Goal: Check status: Check status

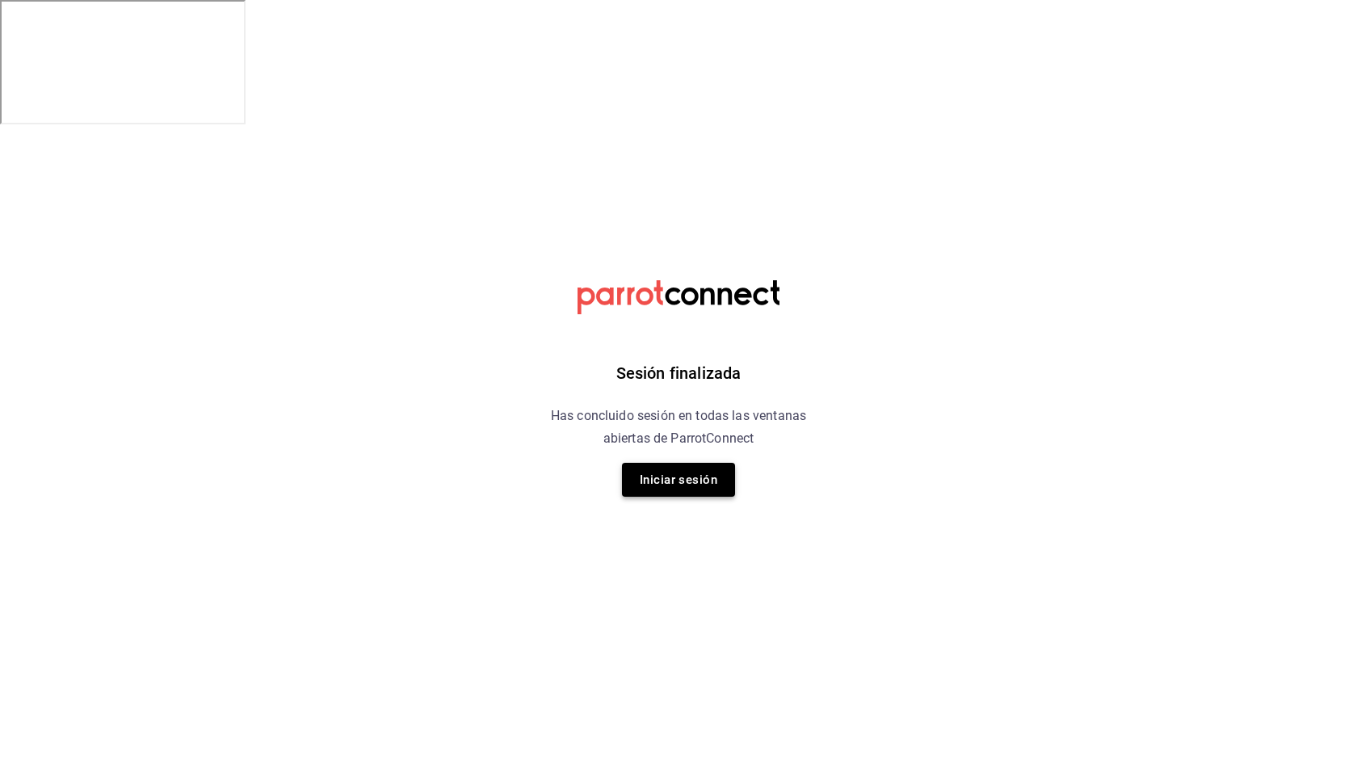
click at [711, 469] on button "Iniciar sesión" at bounding box center [678, 480] width 113 height 34
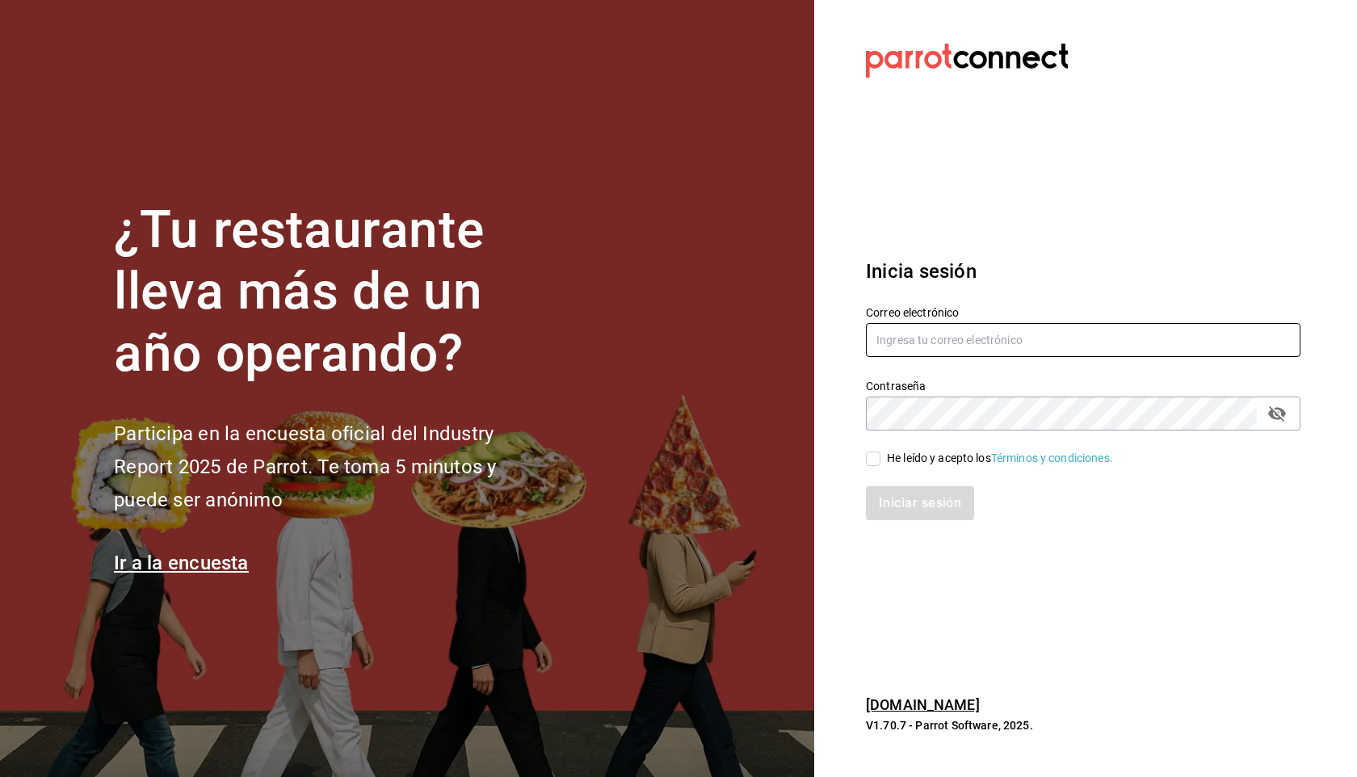
type input "nicobeschenone@gmail.com"
click at [874, 463] on input "He leído y acepto los Términos y condiciones." at bounding box center [873, 458] width 15 height 15
checkbox input "true"
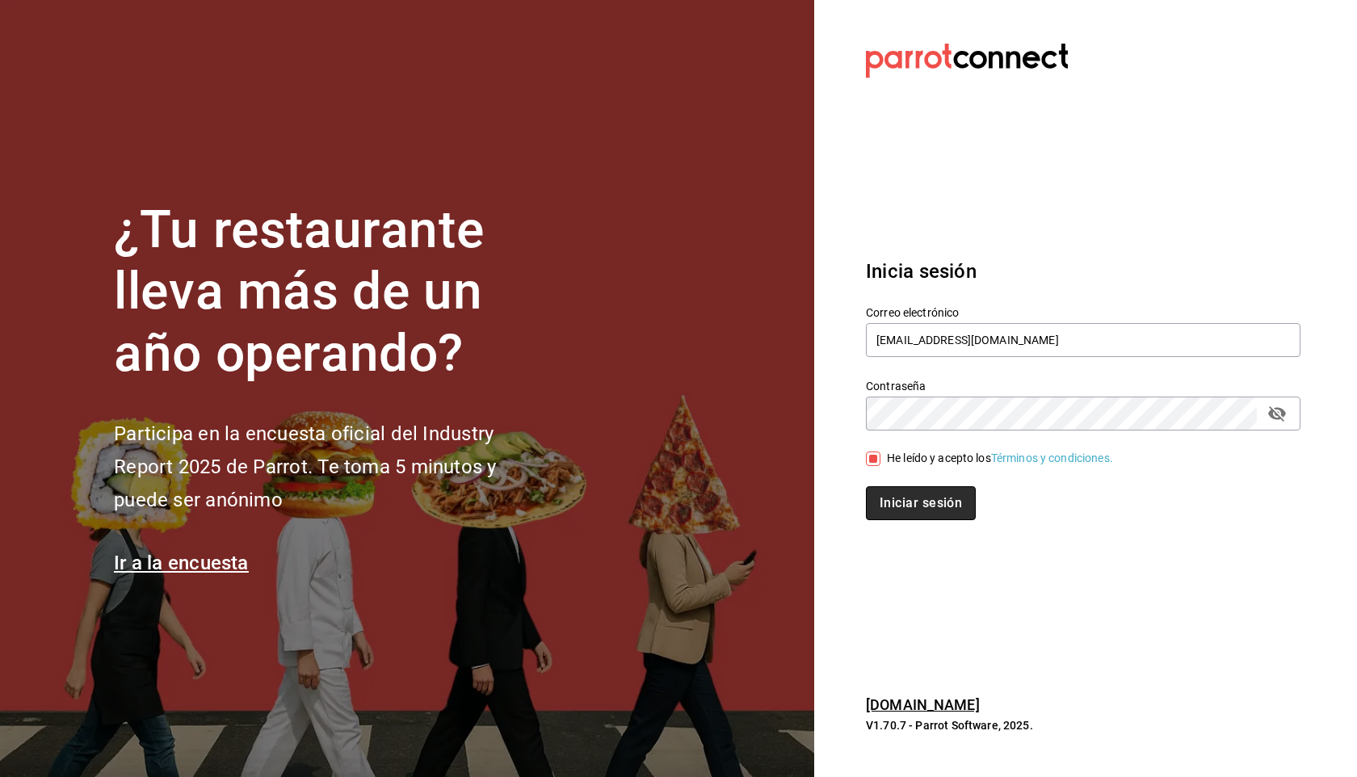
click at [906, 499] on button "Iniciar sesión" at bounding box center [921, 503] width 110 height 34
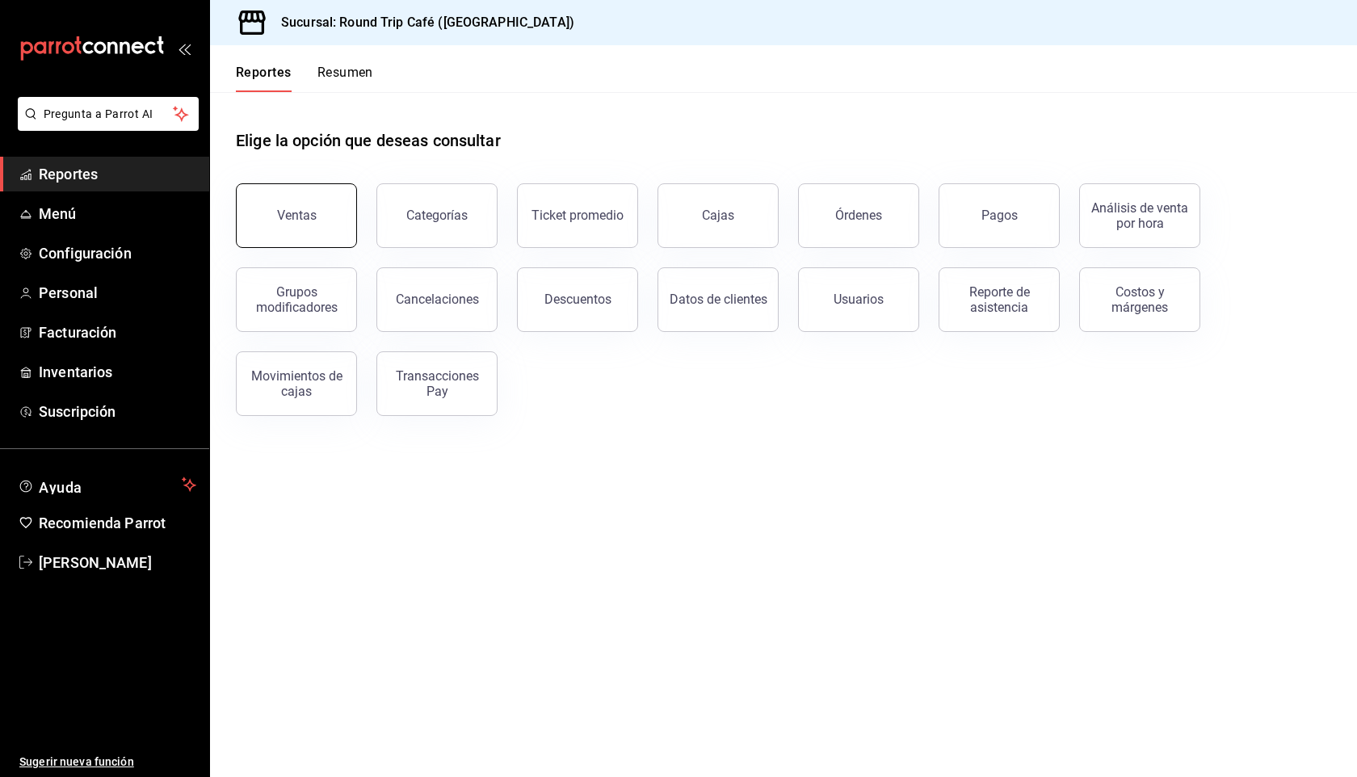
click at [338, 215] on button "Ventas" at bounding box center [296, 215] width 121 height 65
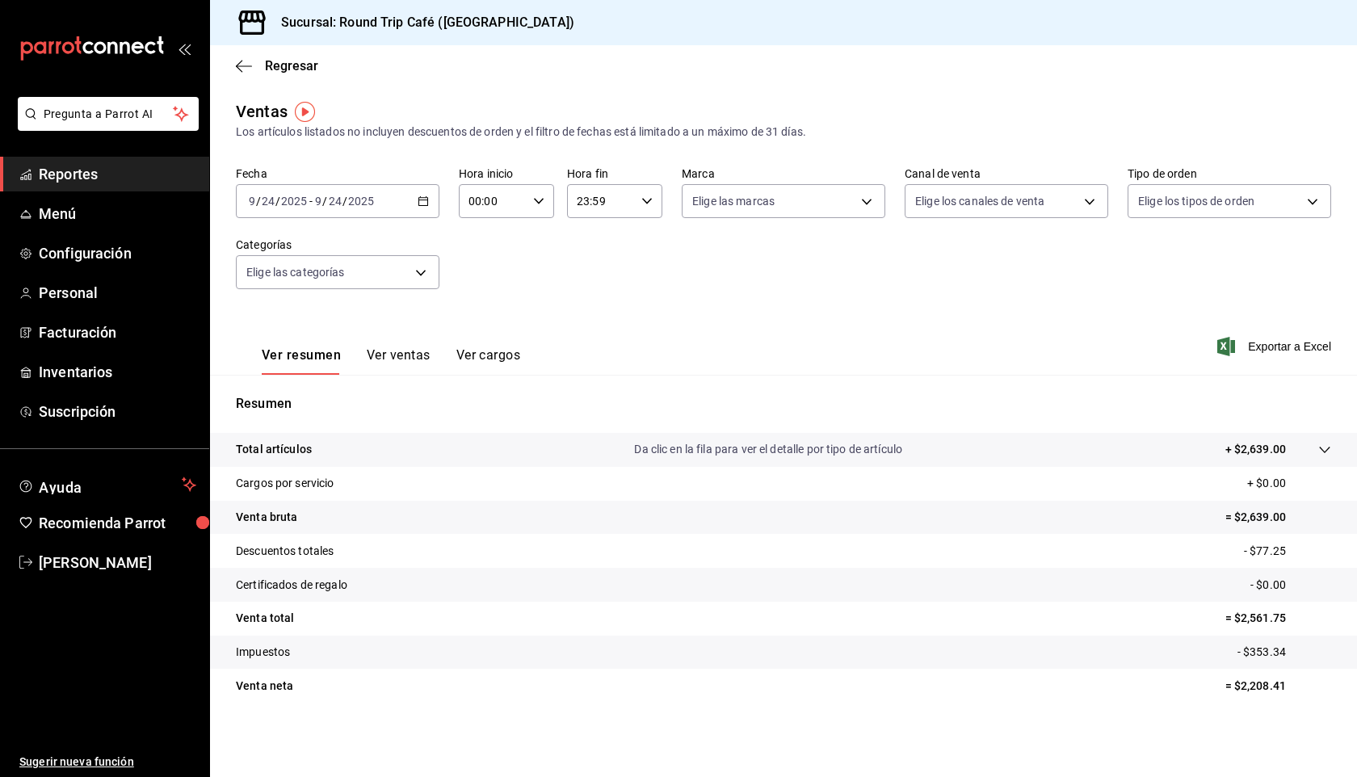
click at [421, 199] on icon "button" at bounding box center [423, 200] width 11 height 11
click at [325, 350] on li "Mes actual" at bounding box center [312, 359] width 151 height 36
click at [270, 72] on span "Regresar" at bounding box center [291, 65] width 53 height 15
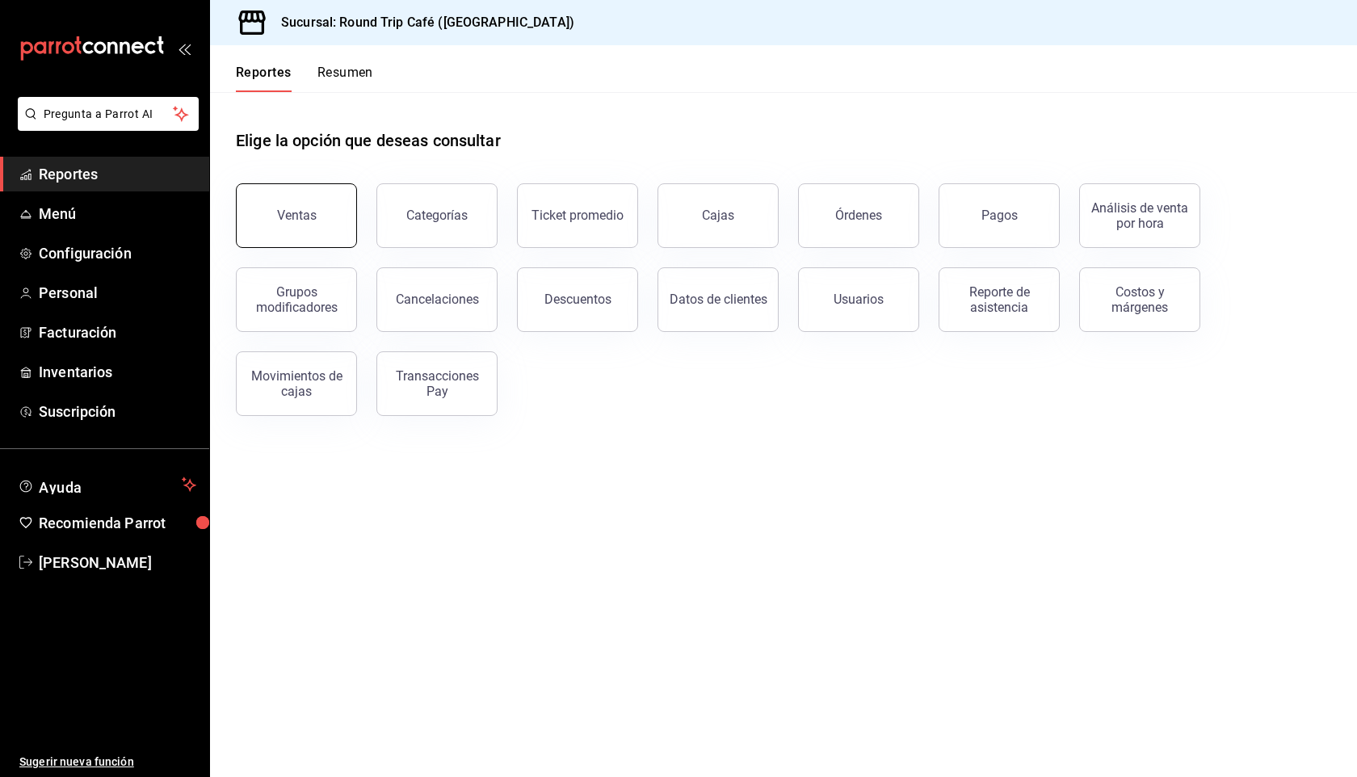
click at [331, 216] on button "Ventas" at bounding box center [296, 215] width 121 height 65
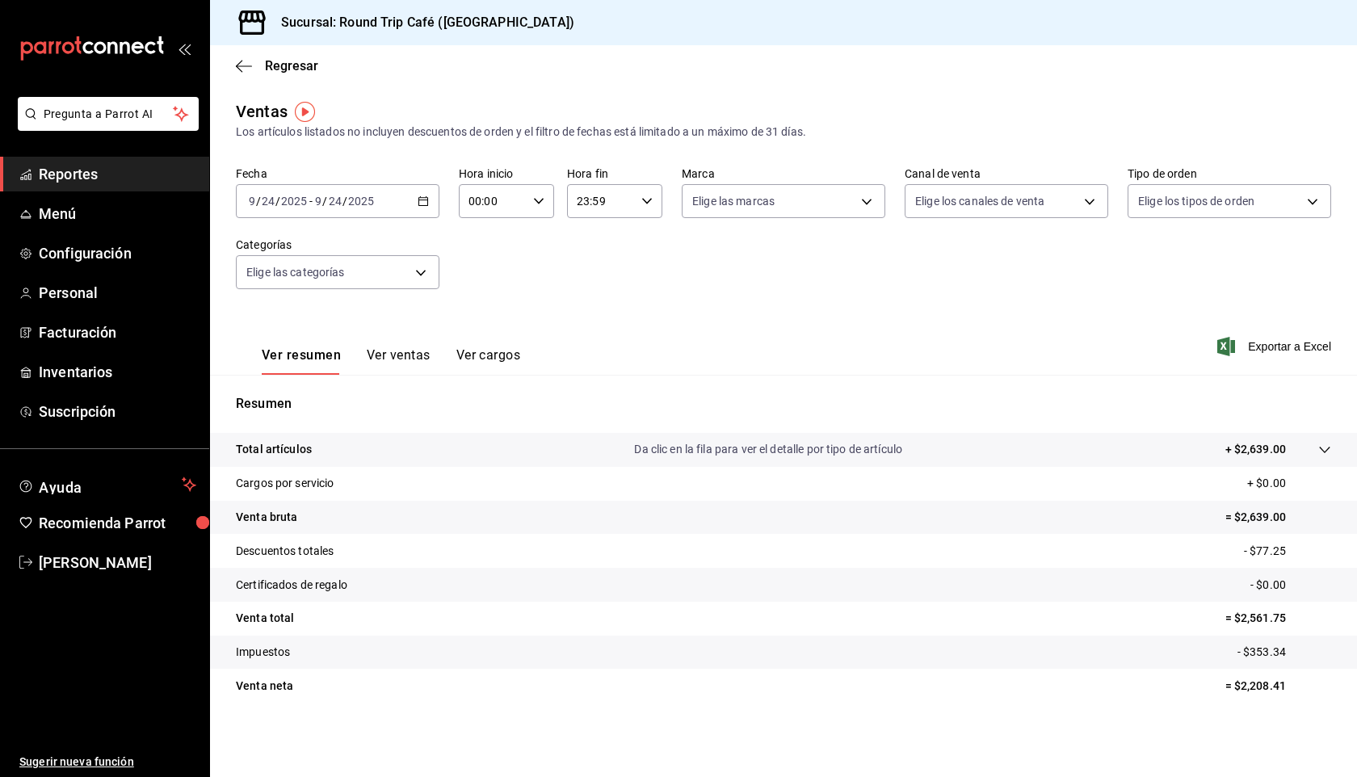
click at [421, 208] on div "[DATE] [DATE] - [DATE] [DATE]" at bounding box center [338, 201] width 204 height 34
click at [291, 368] on li "Mes actual" at bounding box center [312, 359] width 151 height 36
click at [387, 363] on button "Ver ventas" at bounding box center [399, 360] width 64 height 27
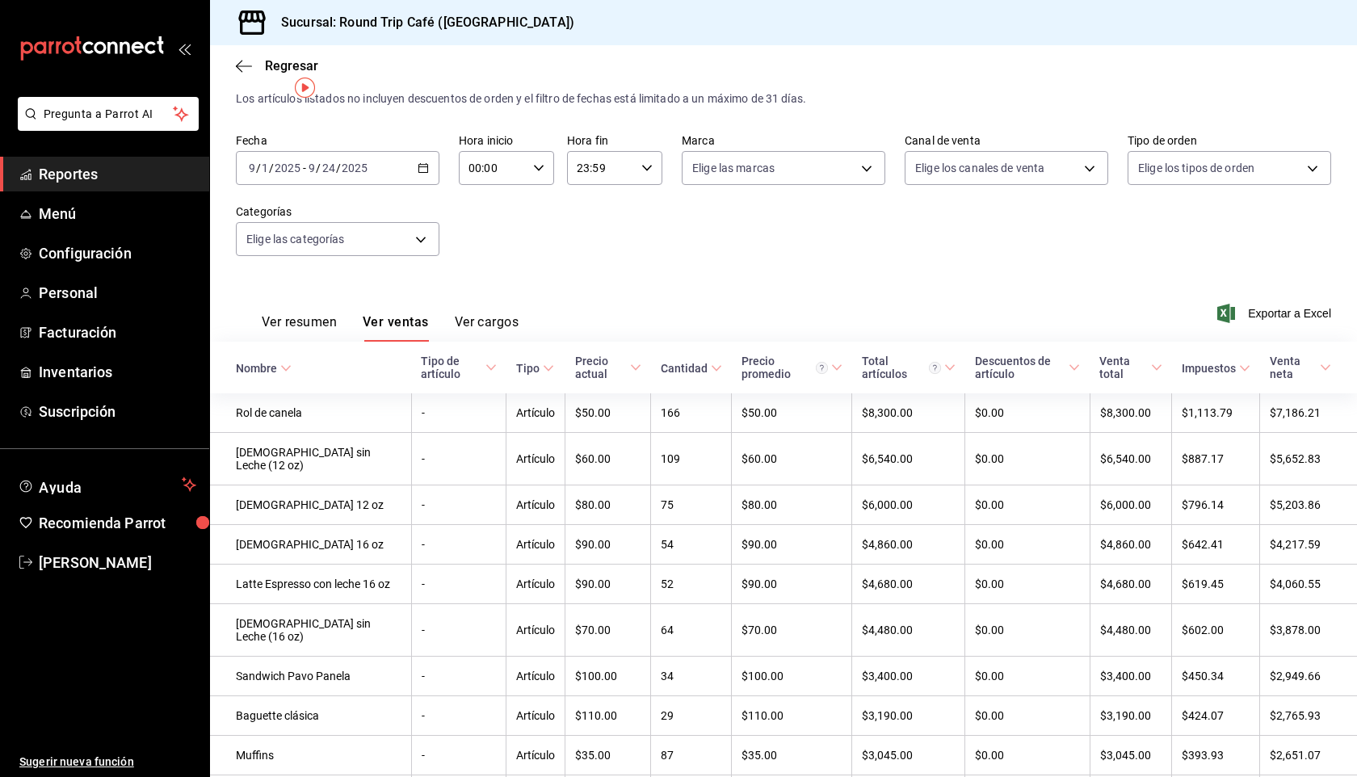
scroll to position [36, 0]
click at [426, 163] on icon "button" at bounding box center [423, 165] width 11 height 11
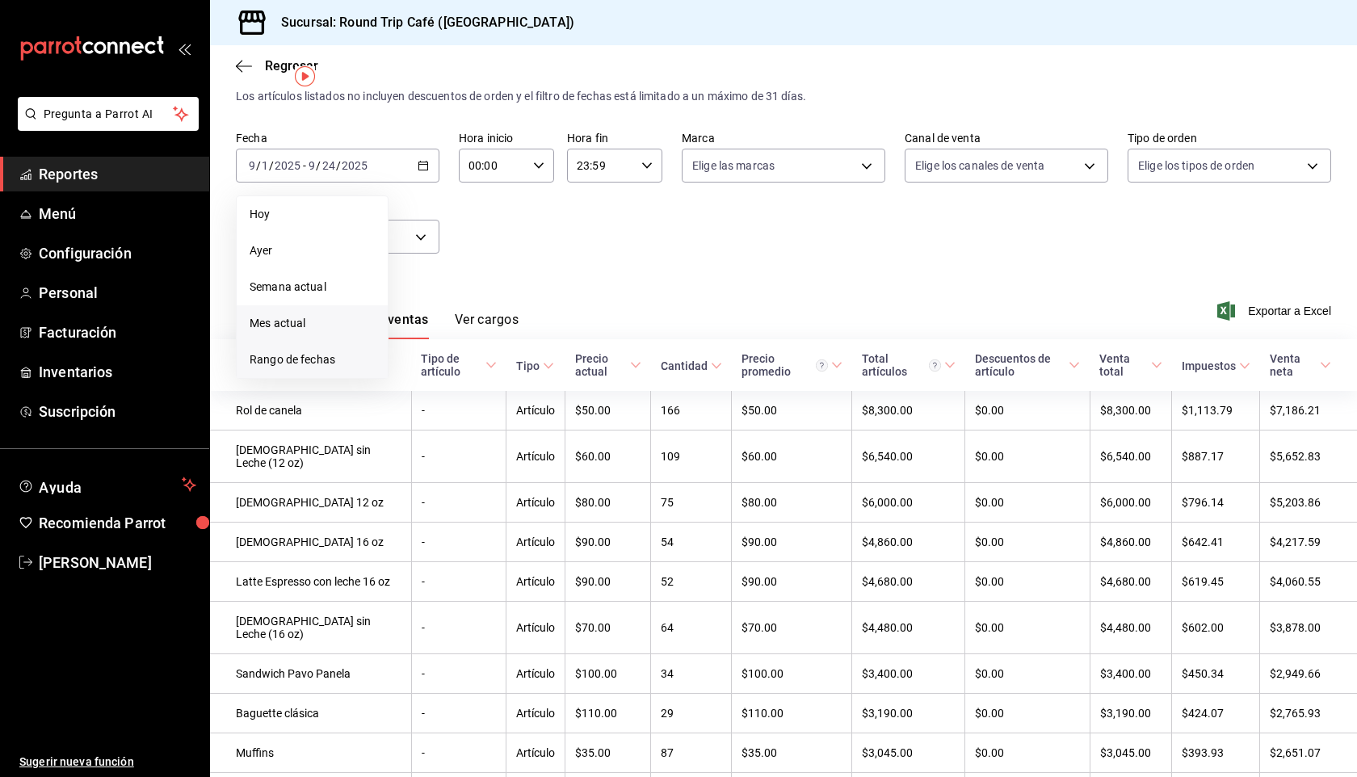
click at [339, 366] on span "Rango de fechas" at bounding box center [312, 359] width 125 height 17
click at [564, 232] on icon "button" at bounding box center [565, 224] width 19 height 19
click at [595, 384] on abbr "24" at bounding box center [594, 379] width 10 height 11
click at [596, 221] on icon "button" at bounding box center [599, 225] width 6 height 10
click at [456, 383] on abbr "23" at bounding box center [450, 379] width 10 height 11
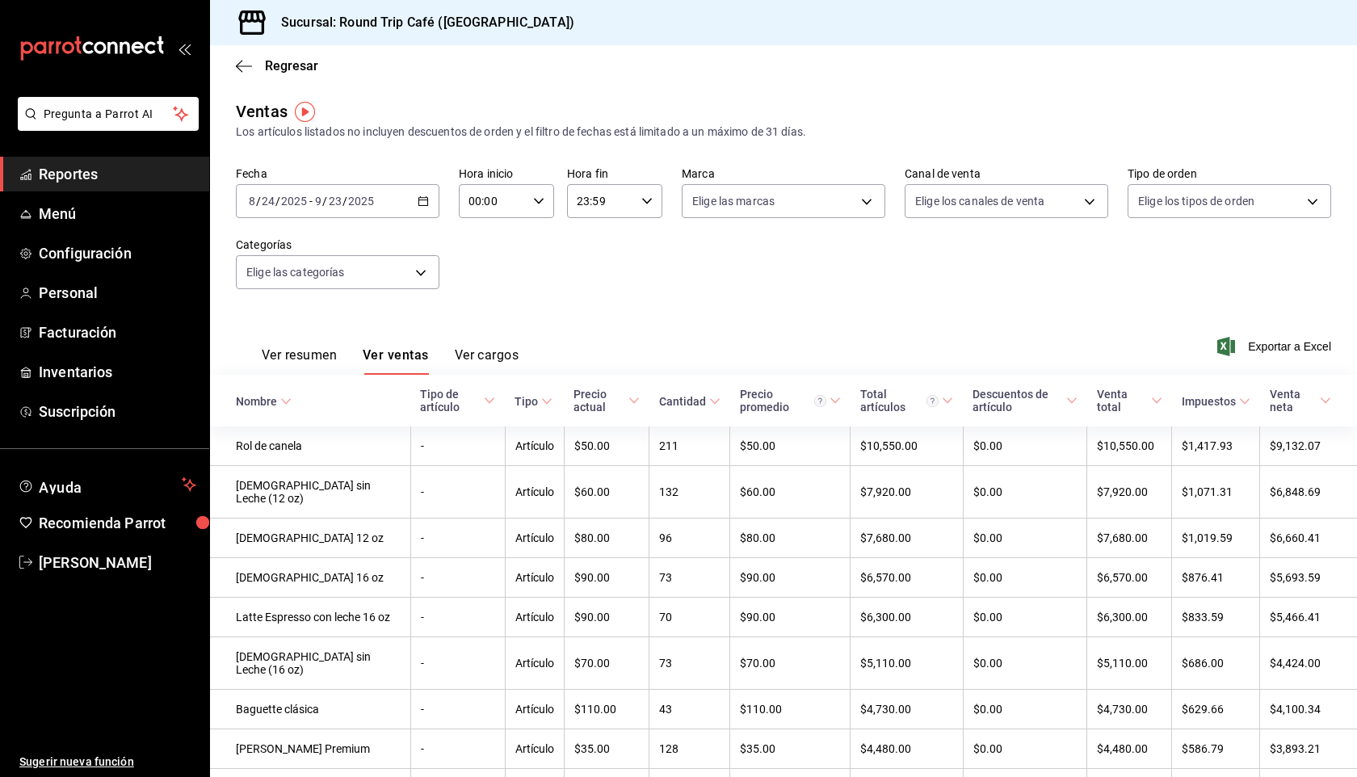
click at [318, 355] on button "Ver resumen" at bounding box center [299, 360] width 75 height 27
